Goal: Task Accomplishment & Management: Use online tool/utility

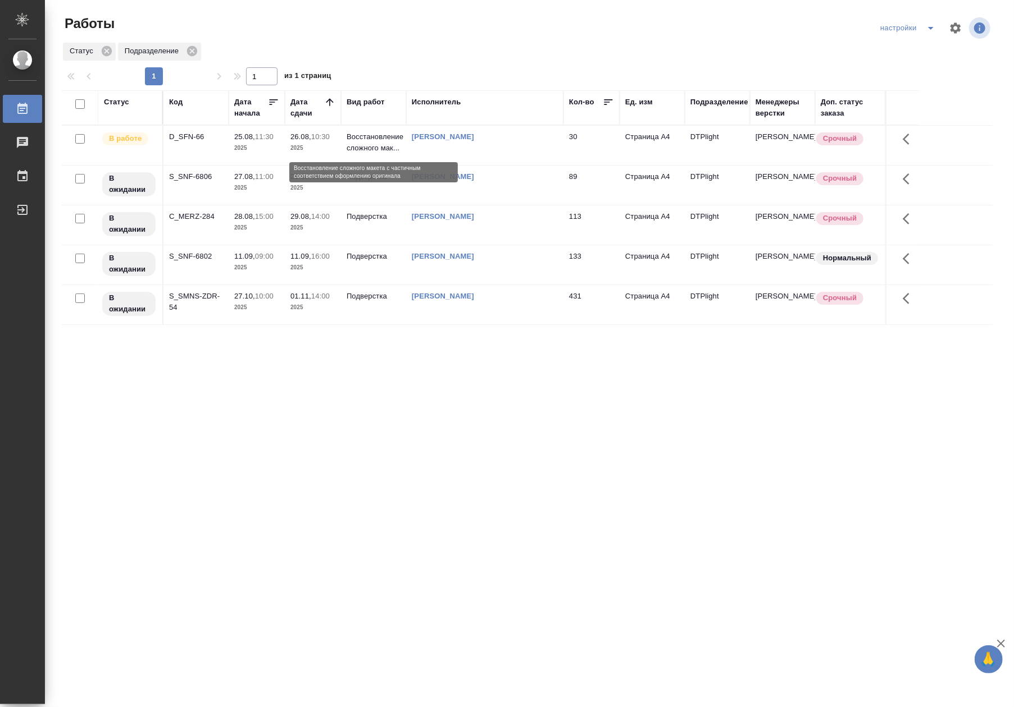
click at [354, 136] on p "Восстановление сложного мак..." at bounding box center [373, 142] width 54 height 22
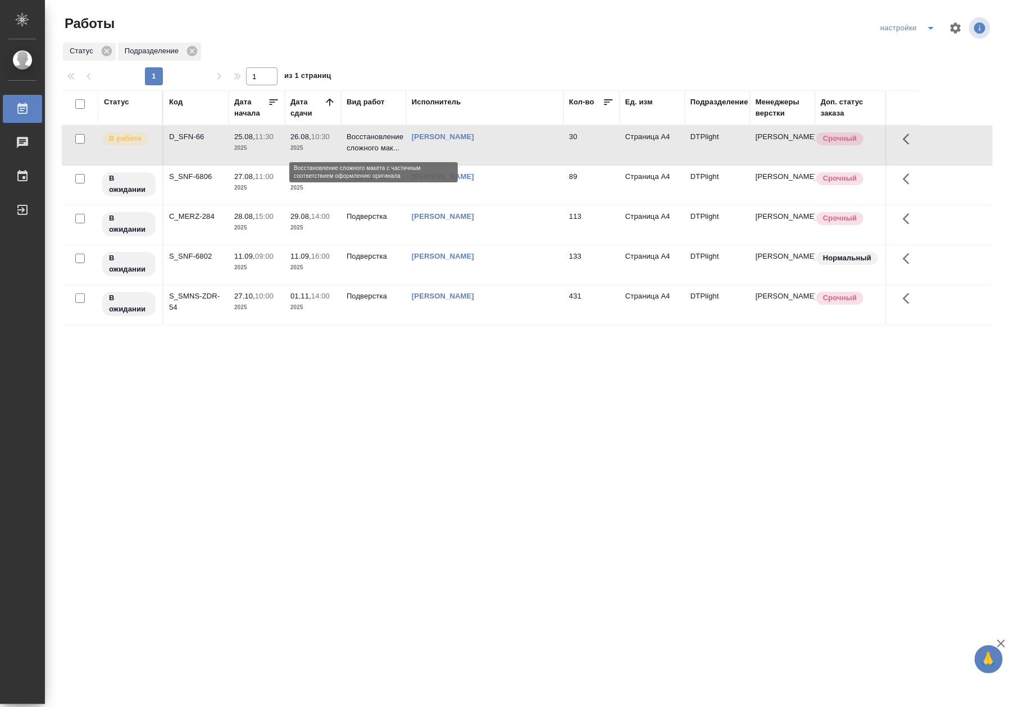
click at [354, 136] on p "Восстановление сложного мак..." at bounding box center [373, 142] width 54 height 22
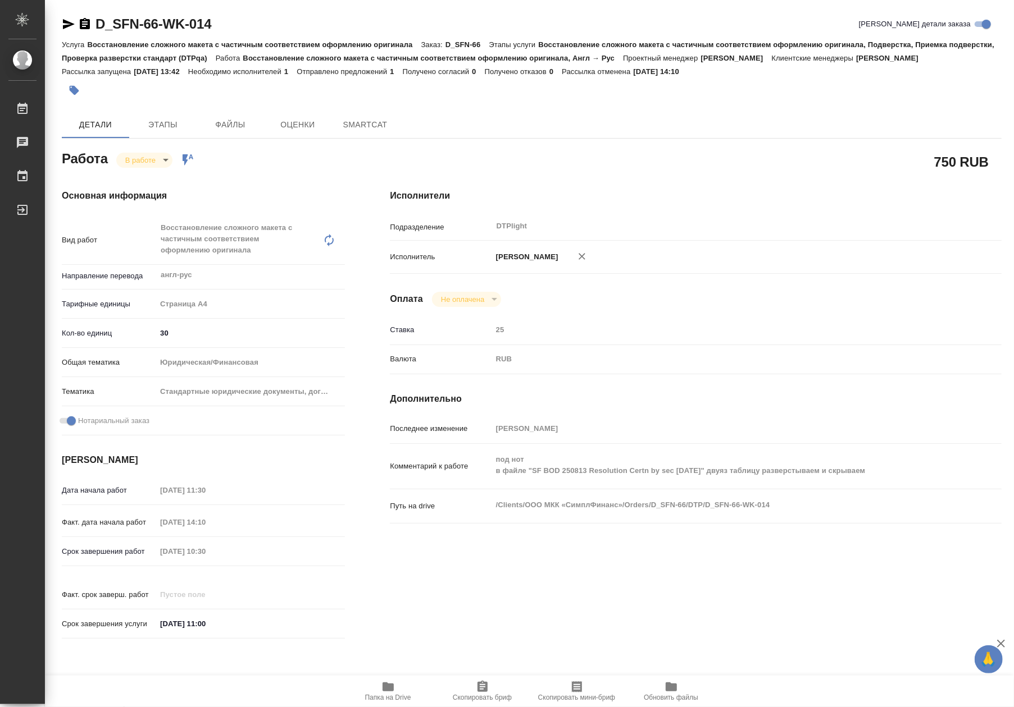
type textarea "x"
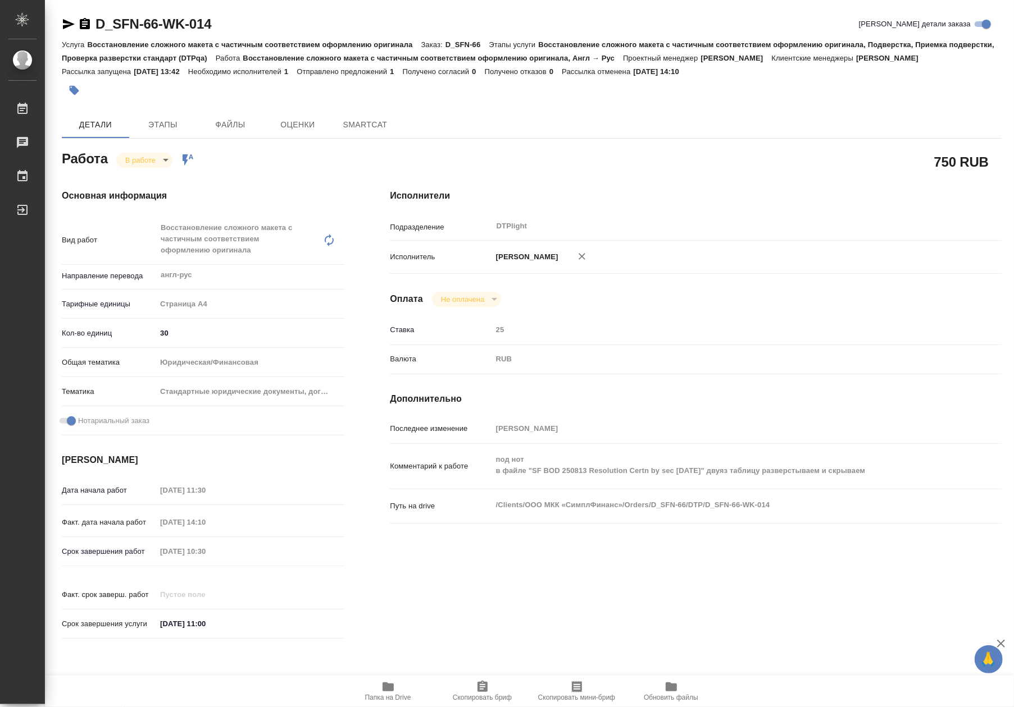
type textarea "x"
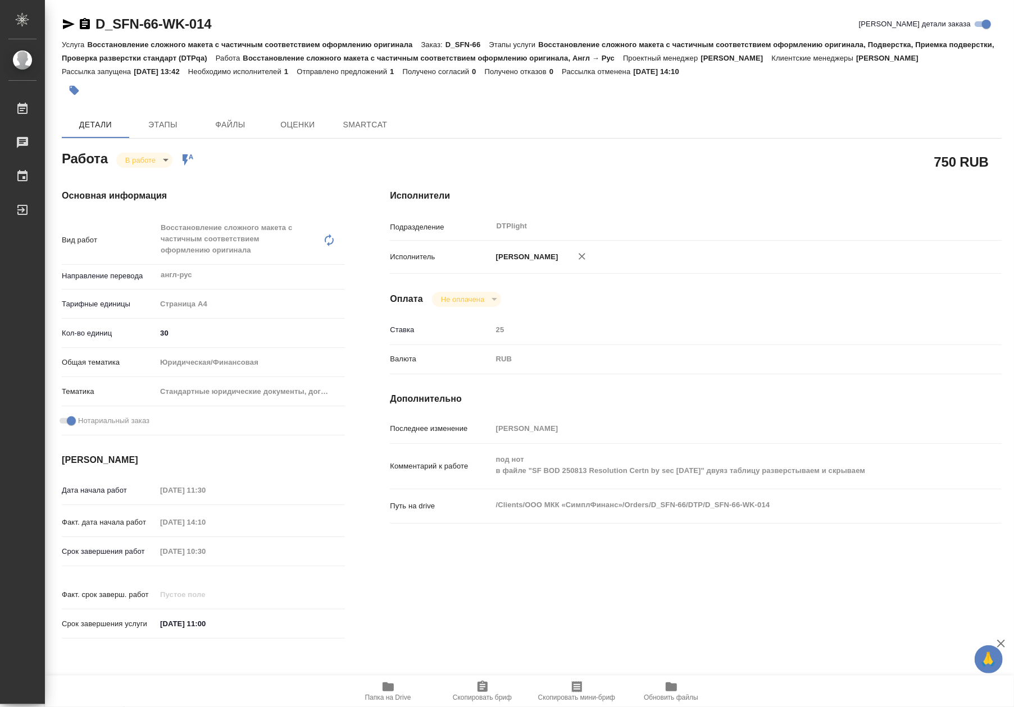
type textarea "x"
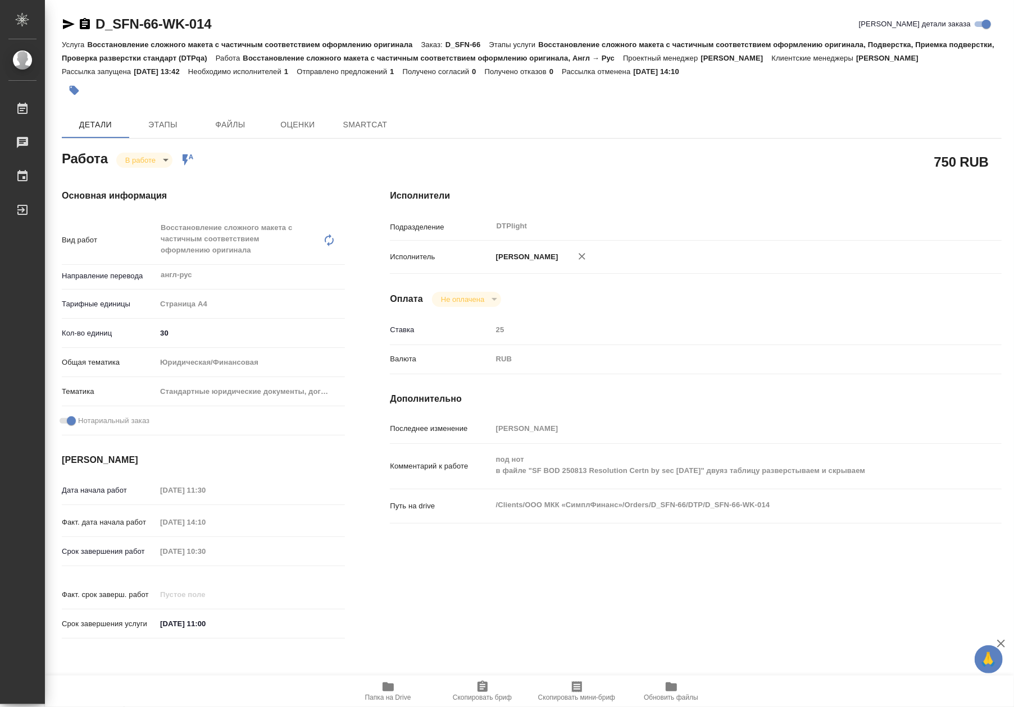
type textarea "x"
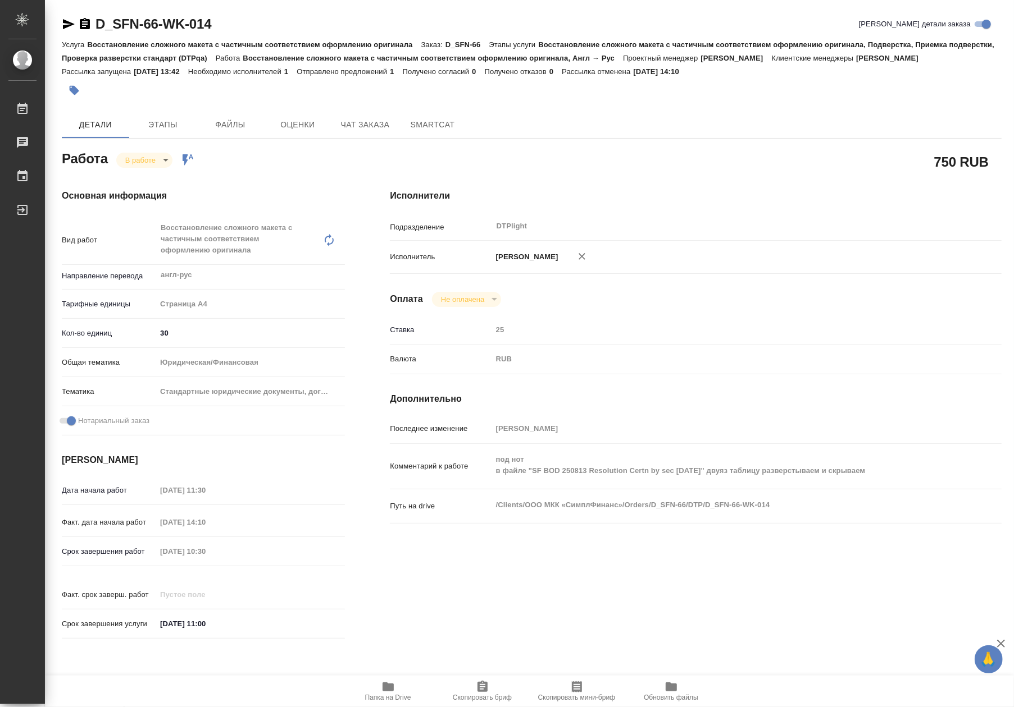
type textarea "x"
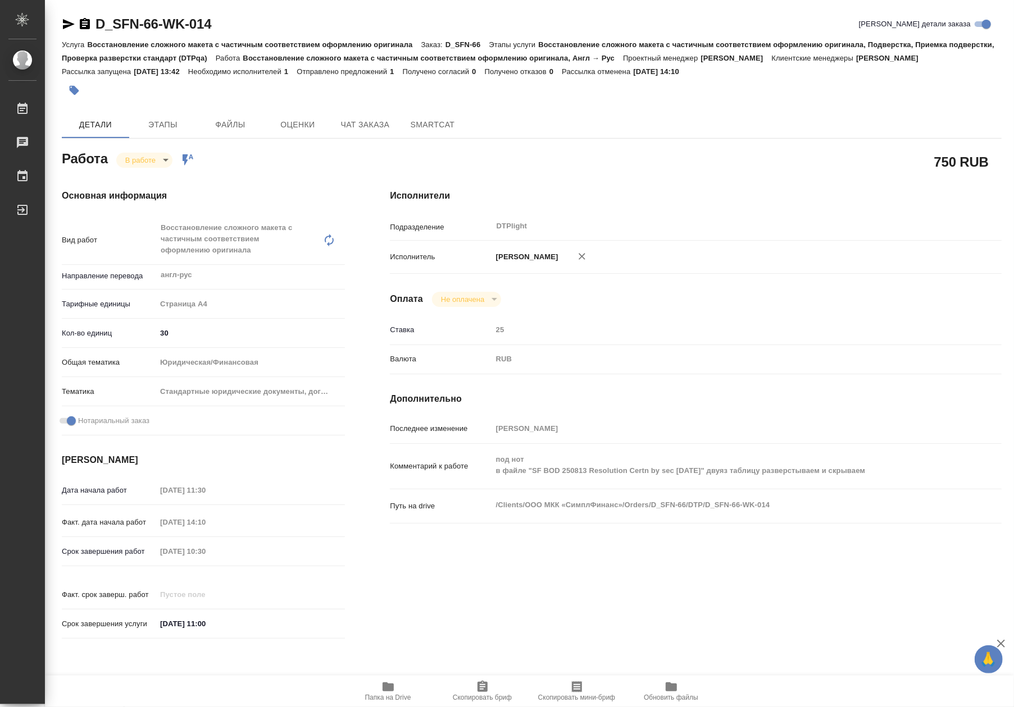
type textarea "x"
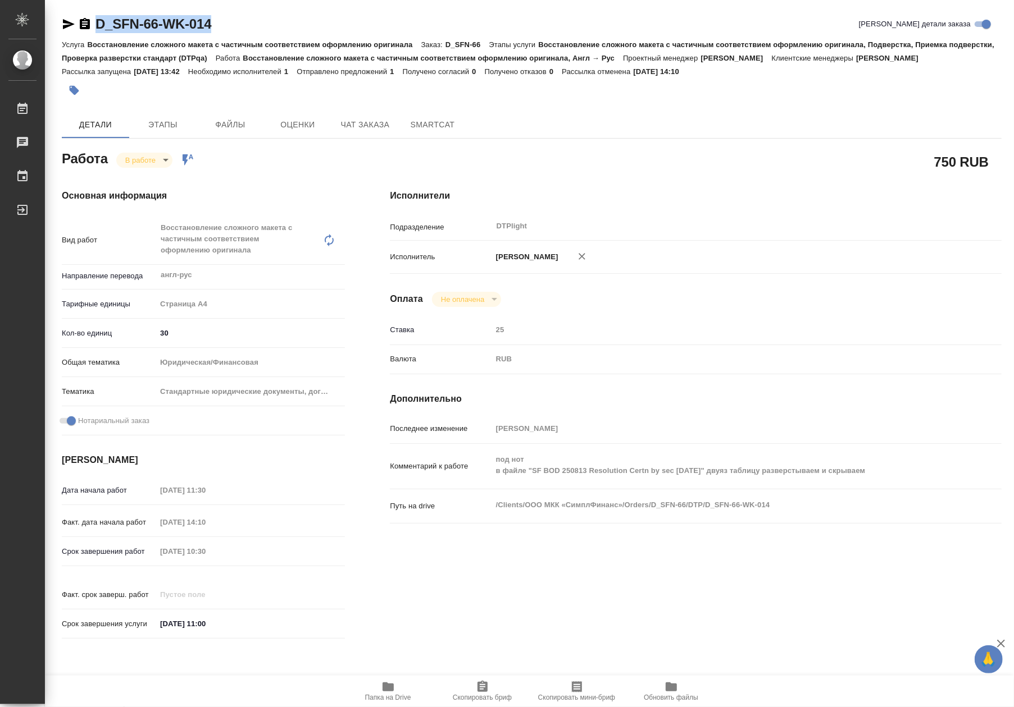
drag, startPoint x: 220, startPoint y: 27, endPoint x: 97, endPoint y: 28, distance: 123.5
click at [97, 28] on div "D_SFN-66-WK-014 [PERSON_NAME] детали заказа" at bounding box center [531, 24] width 939 height 18
copy link "D_SFN-66-WK-014"
click at [403, 690] on span "Папка на Drive" at bounding box center [388, 691] width 81 height 21
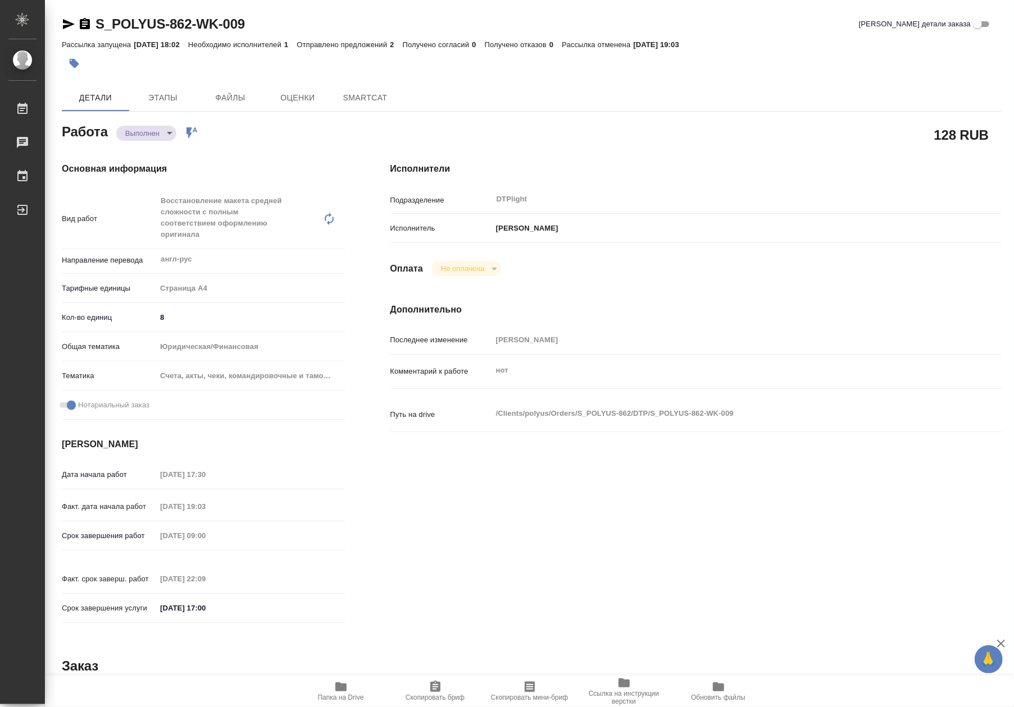
type textarea "x"
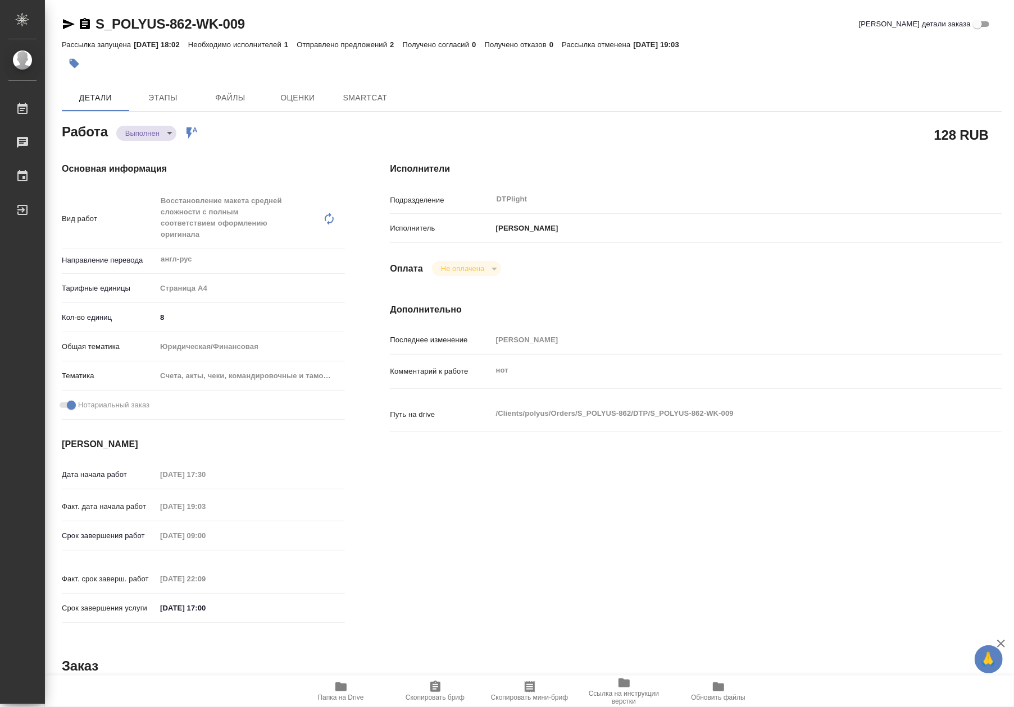
type textarea "x"
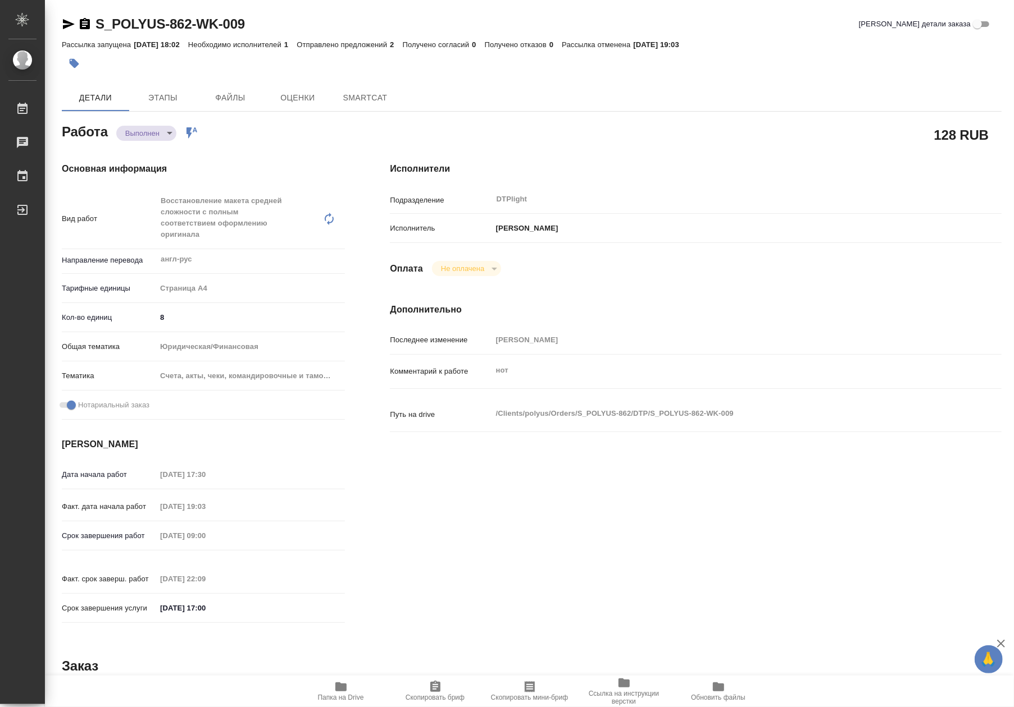
type textarea "x"
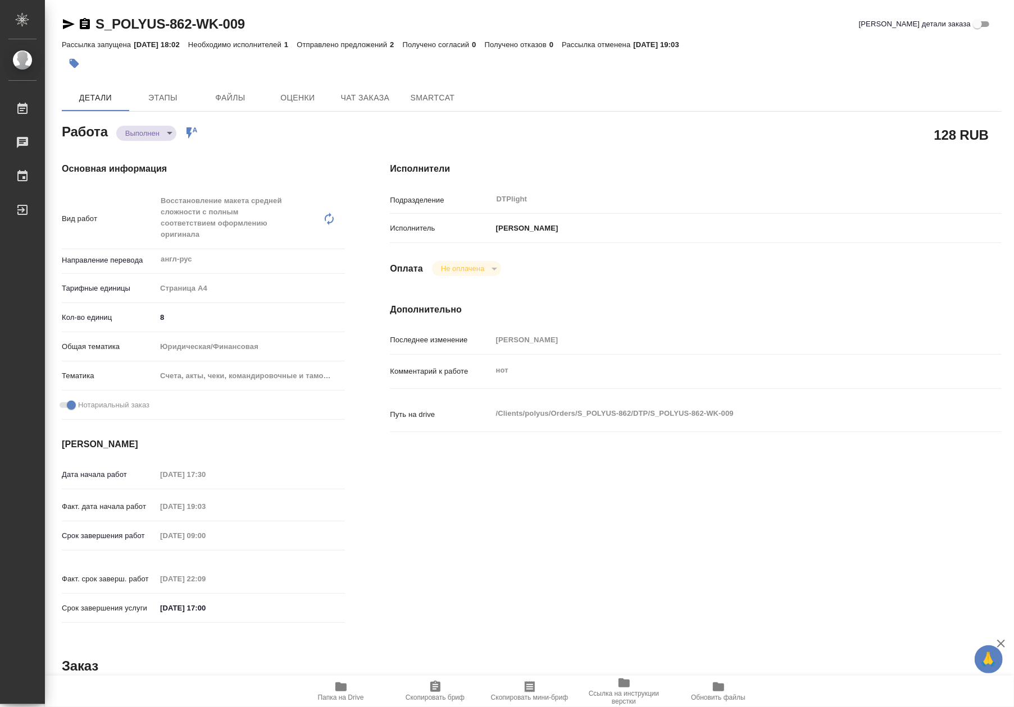
type textarea "x"
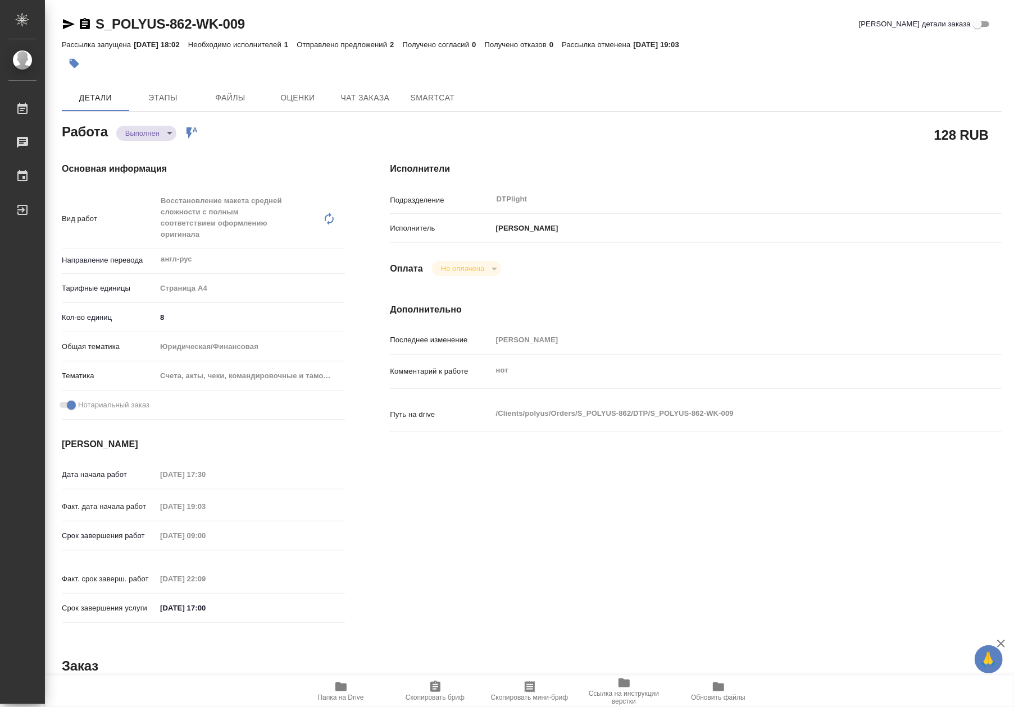
type textarea "x"
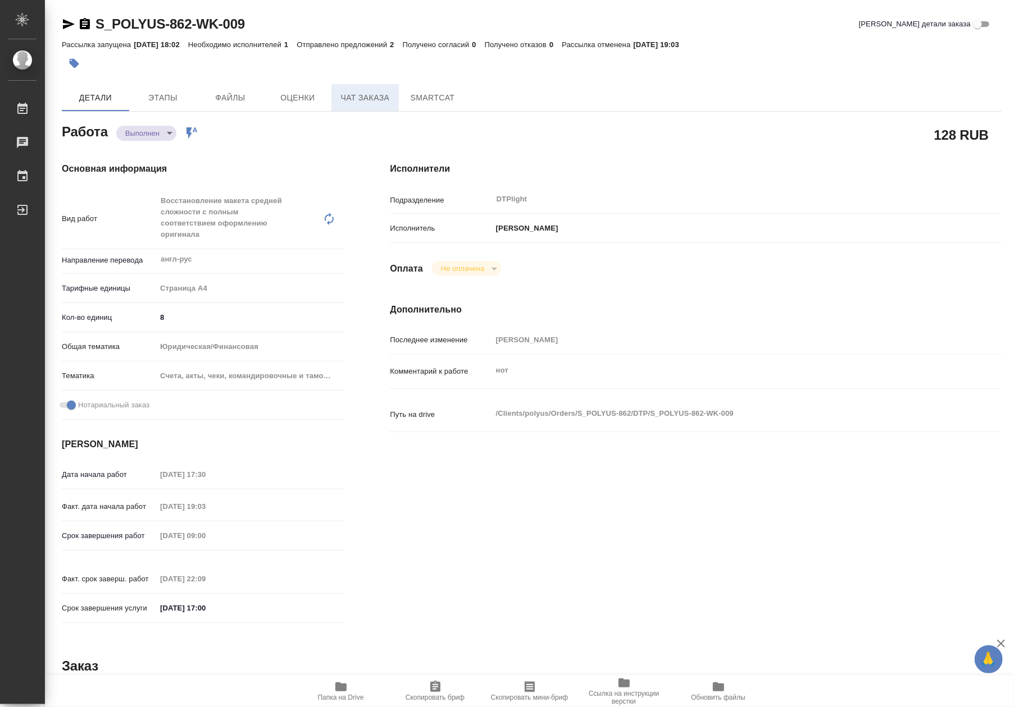
click at [364, 99] on span "Чат заказа" at bounding box center [365, 98] width 54 height 14
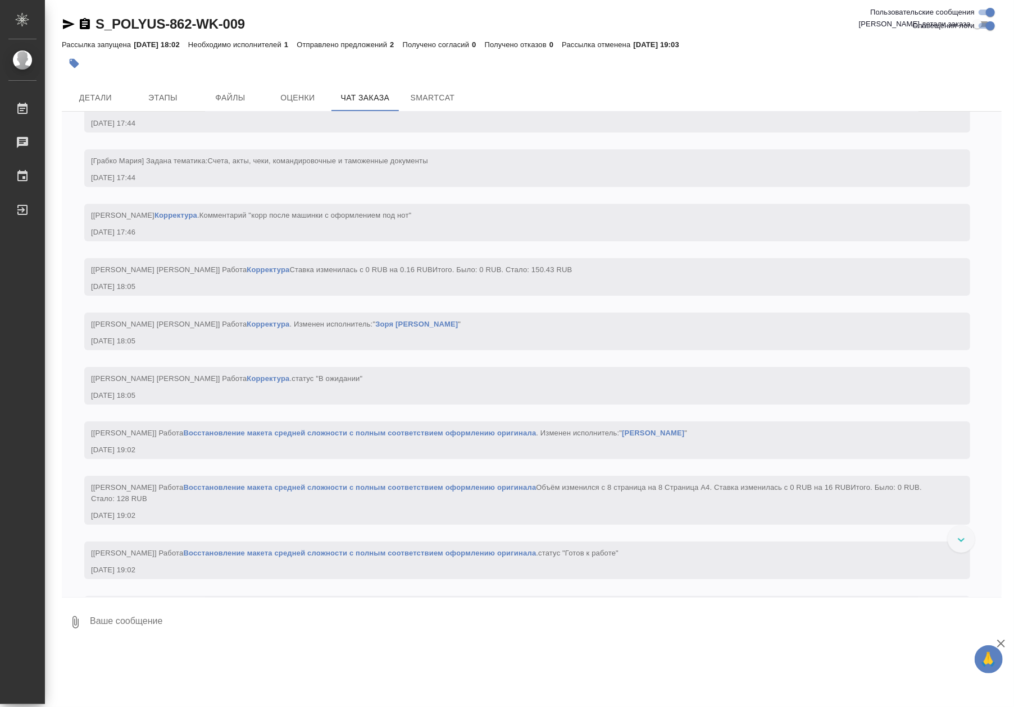
scroll to position [2727, 0]
